Goal: Task Accomplishment & Management: Manage account settings

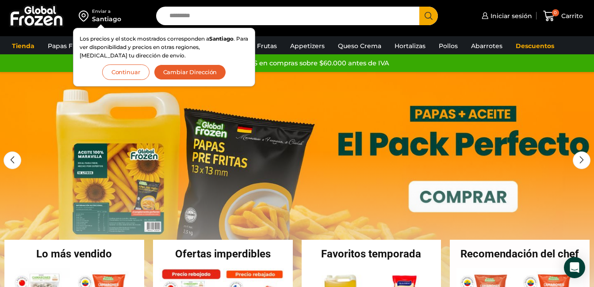
click at [122, 69] on button "Continuar" at bounding box center [125, 72] width 47 height 15
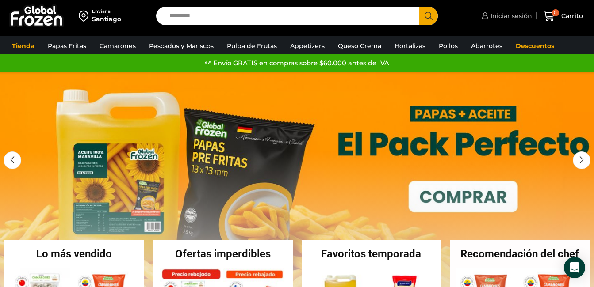
click at [495, 15] on span "Iniciar sesión" at bounding box center [510, 15] width 44 height 9
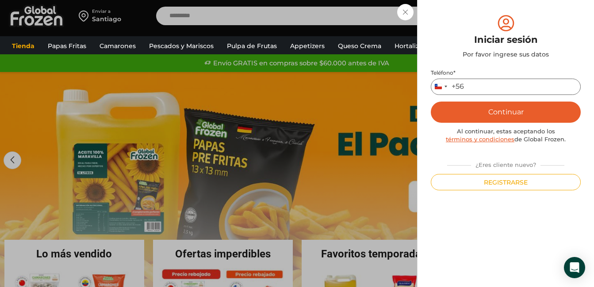
click at [486, 84] on input "Teléfono *" at bounding box center [506, 87] width 150 height 16
click at [498, 115] on button "Continuar" at bounding box center [506, 112] width 150 height 21
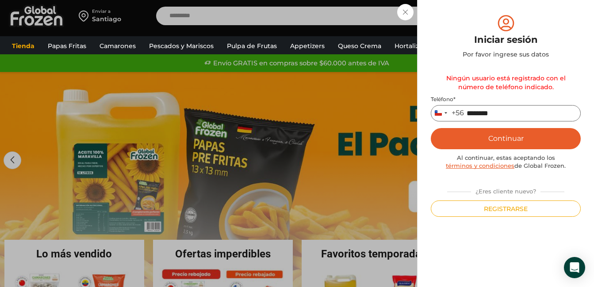
click at [464, 111] on input "********" at bounding box center [506, 113] width 150 height 16
type input "*********"
click at [495, 141] on button "Continuar" at bounding box center [506, 138] width 150 height 21
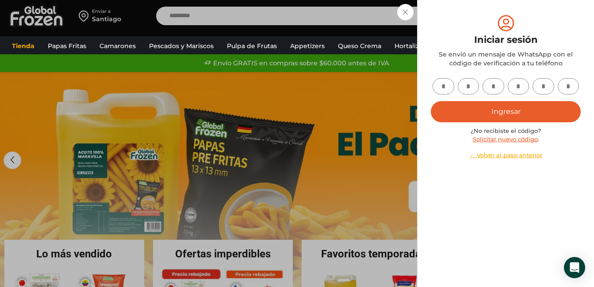
click at [444, 87] on input "text" at bounding box center [443, 86] width 22 height 16
type input "*"
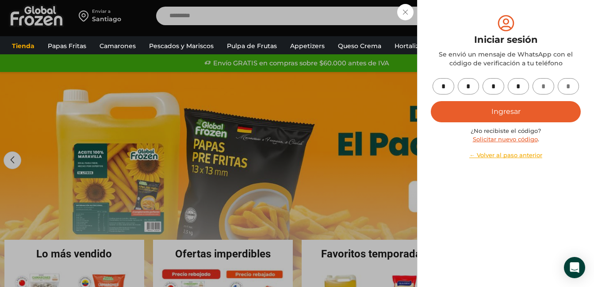
type input "*"
click at [490, 112] on button "Ingresar" at bounding box center [506, 111] width 150 height 21
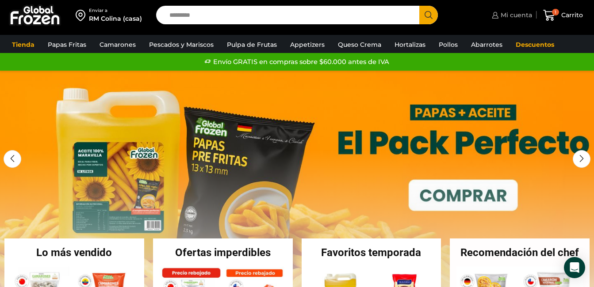
click at [516, 16] on span "Mi cuenta" at bounding box center [515, 15] width 34 height 9
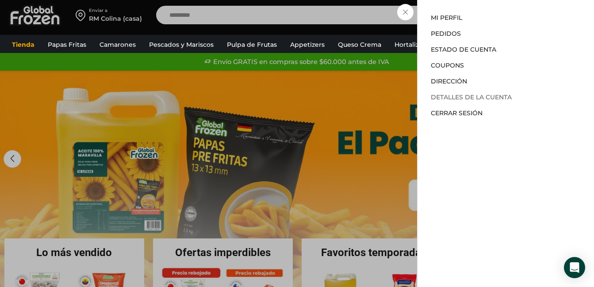
click at [445, 98] on link "Detalles de la cuenta" at bounding box center [471, 97] width 81 height 8
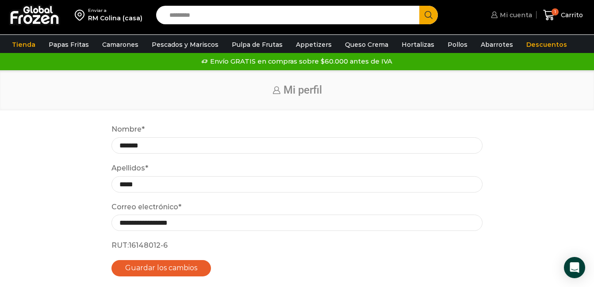
click at [506, 11] on span "Mi cuenta" at bounding box center [515, 15] width 34 height 9
click at [507, 14] on span "Mi cuenta" at bounding box center [515, 15] width 34 height 9
